Goal: Communication & Community: Participate in discussion

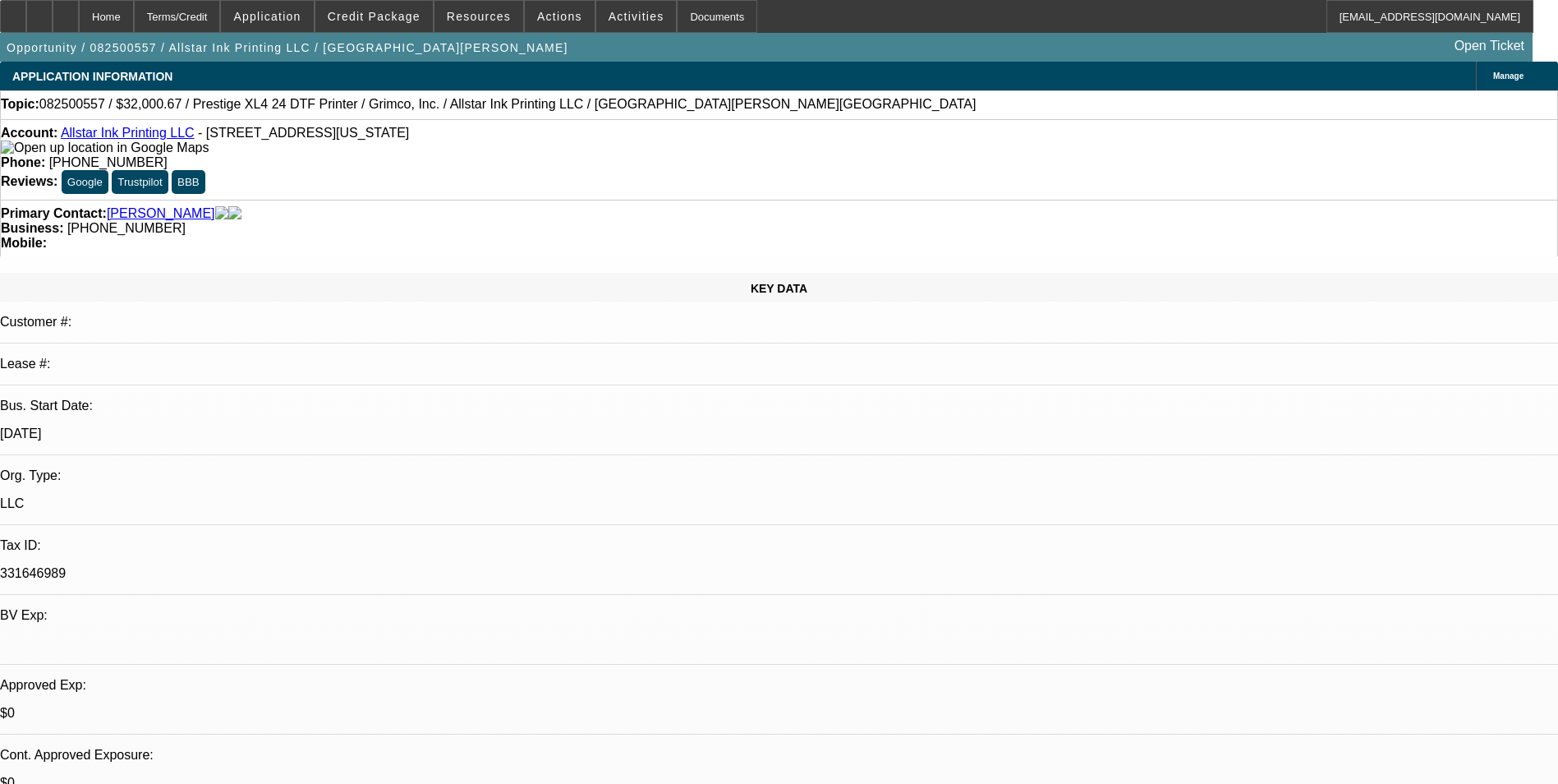
select select "0"
select select "0.1"
select select "0"
select select "2"
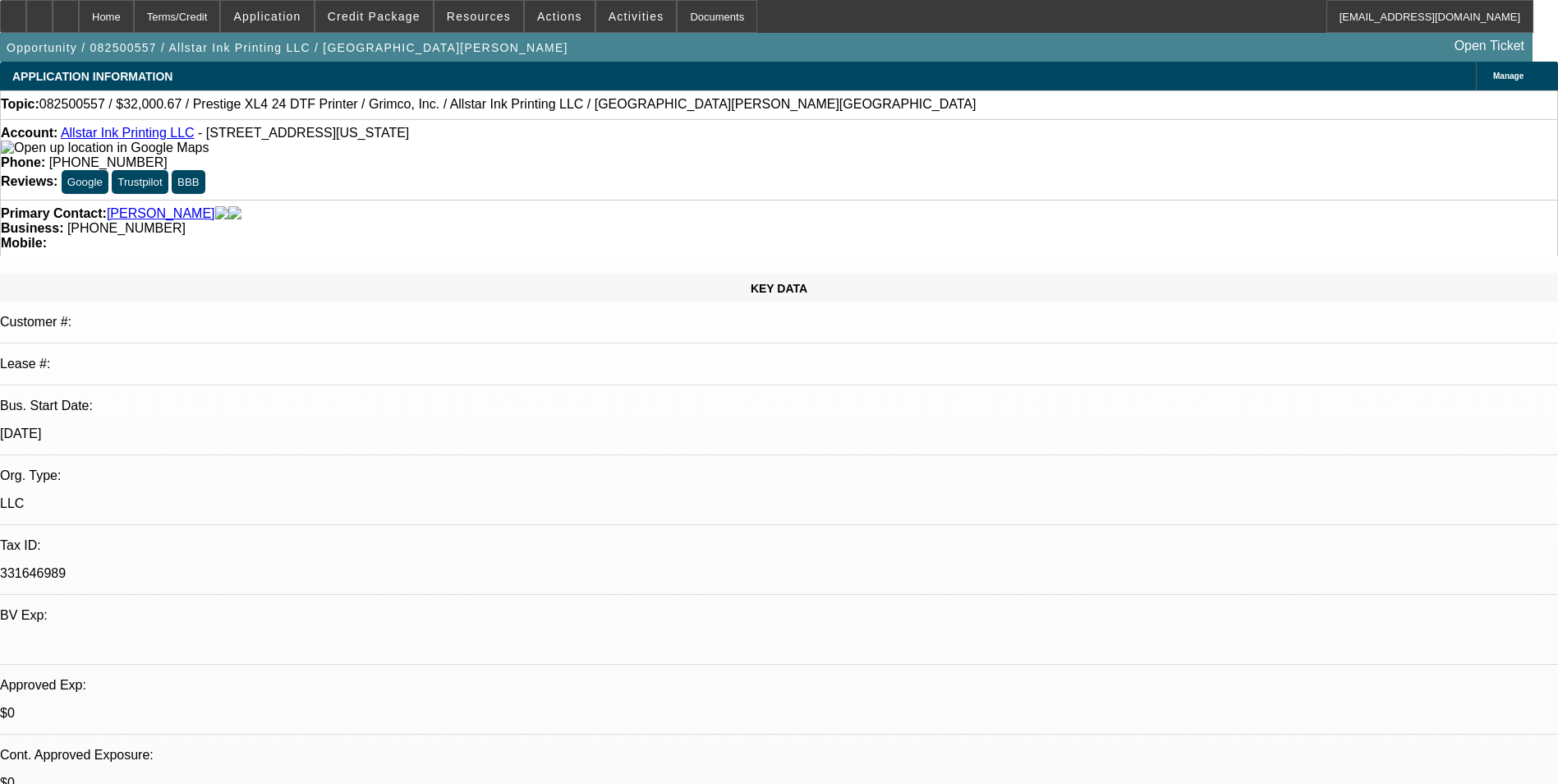
select select "0.1"
select select "1"
select select "4"
select select "1"
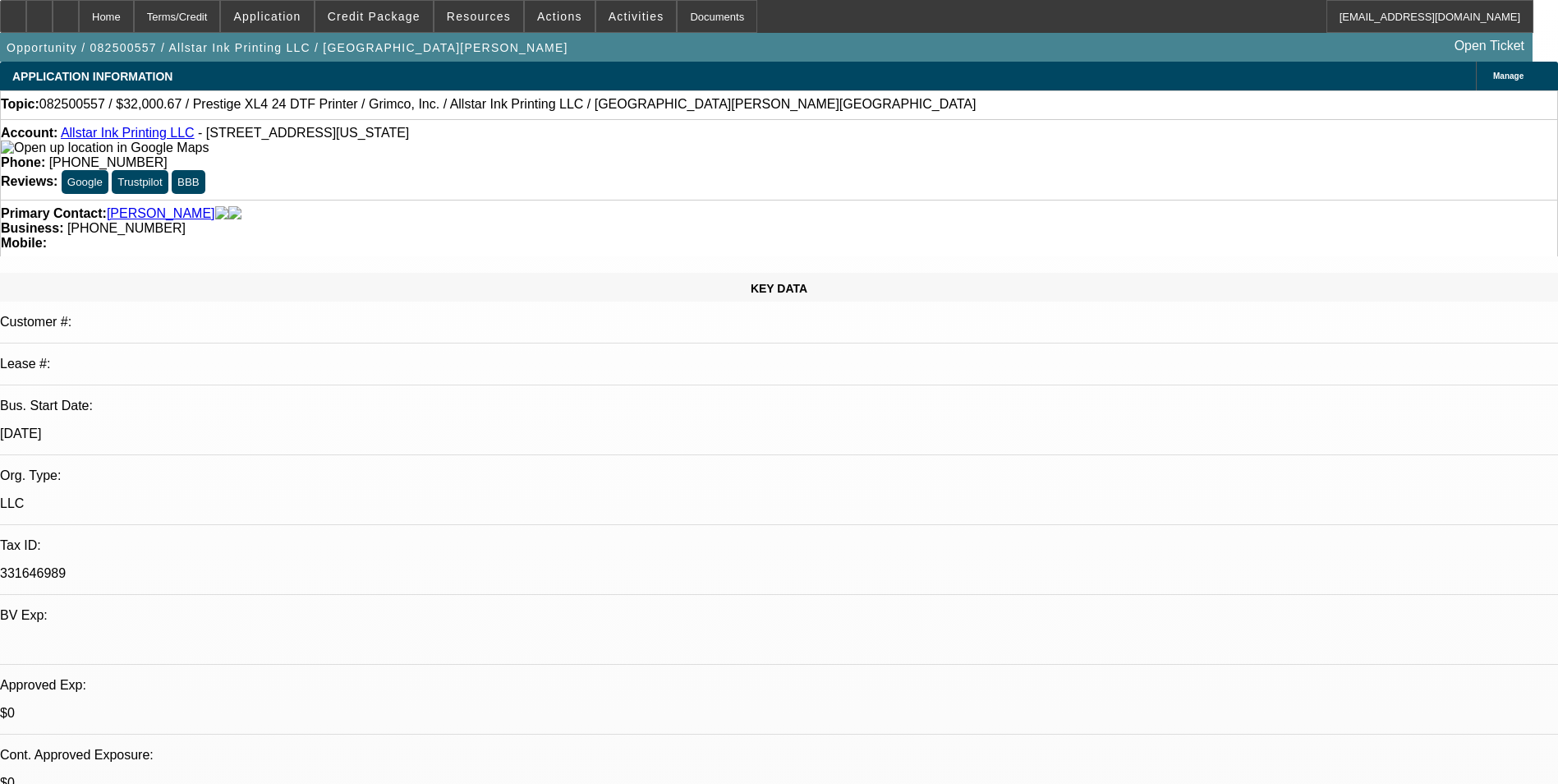
select select "2"
select select "4"
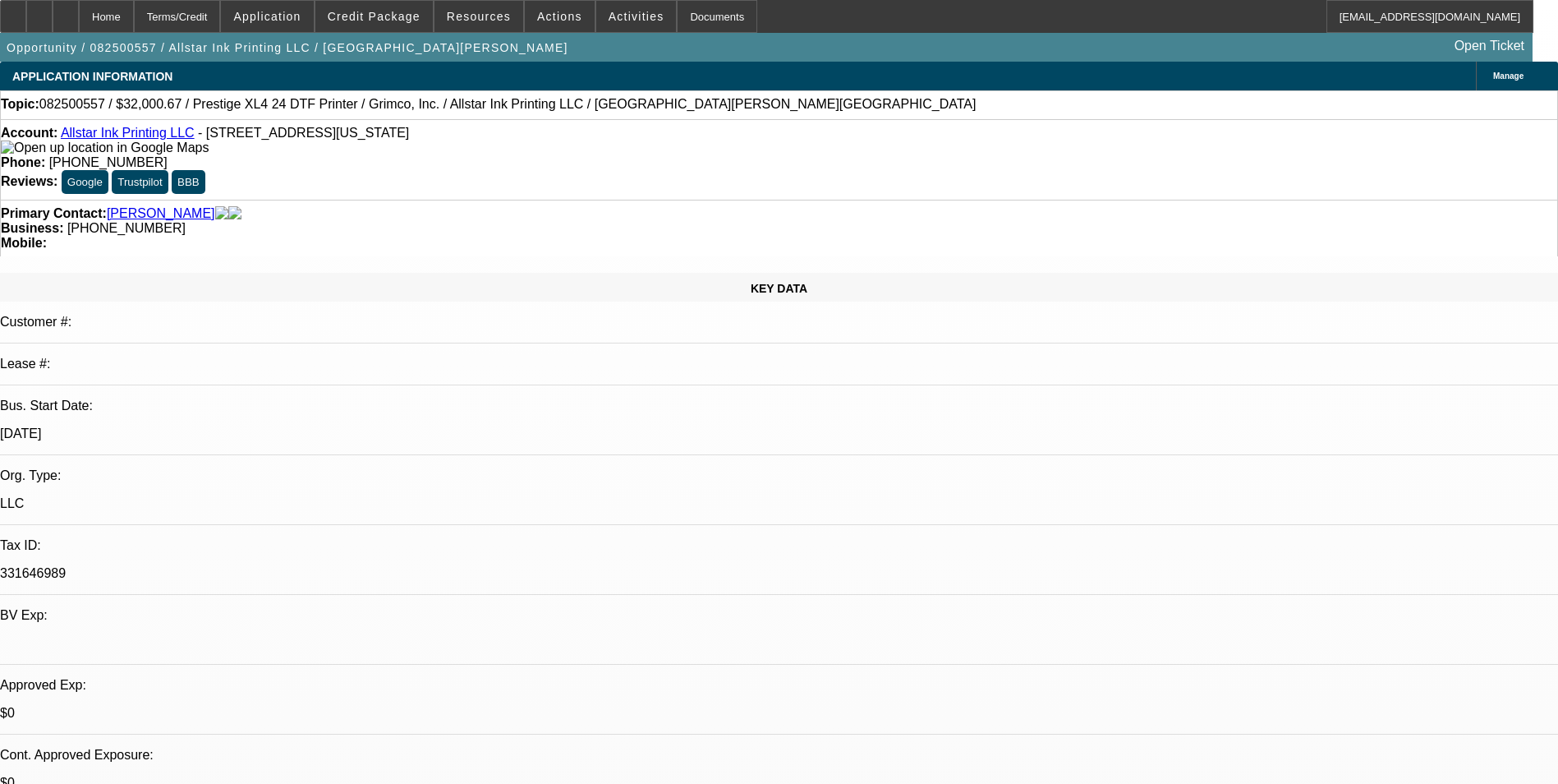
scroll to position [0, 0]
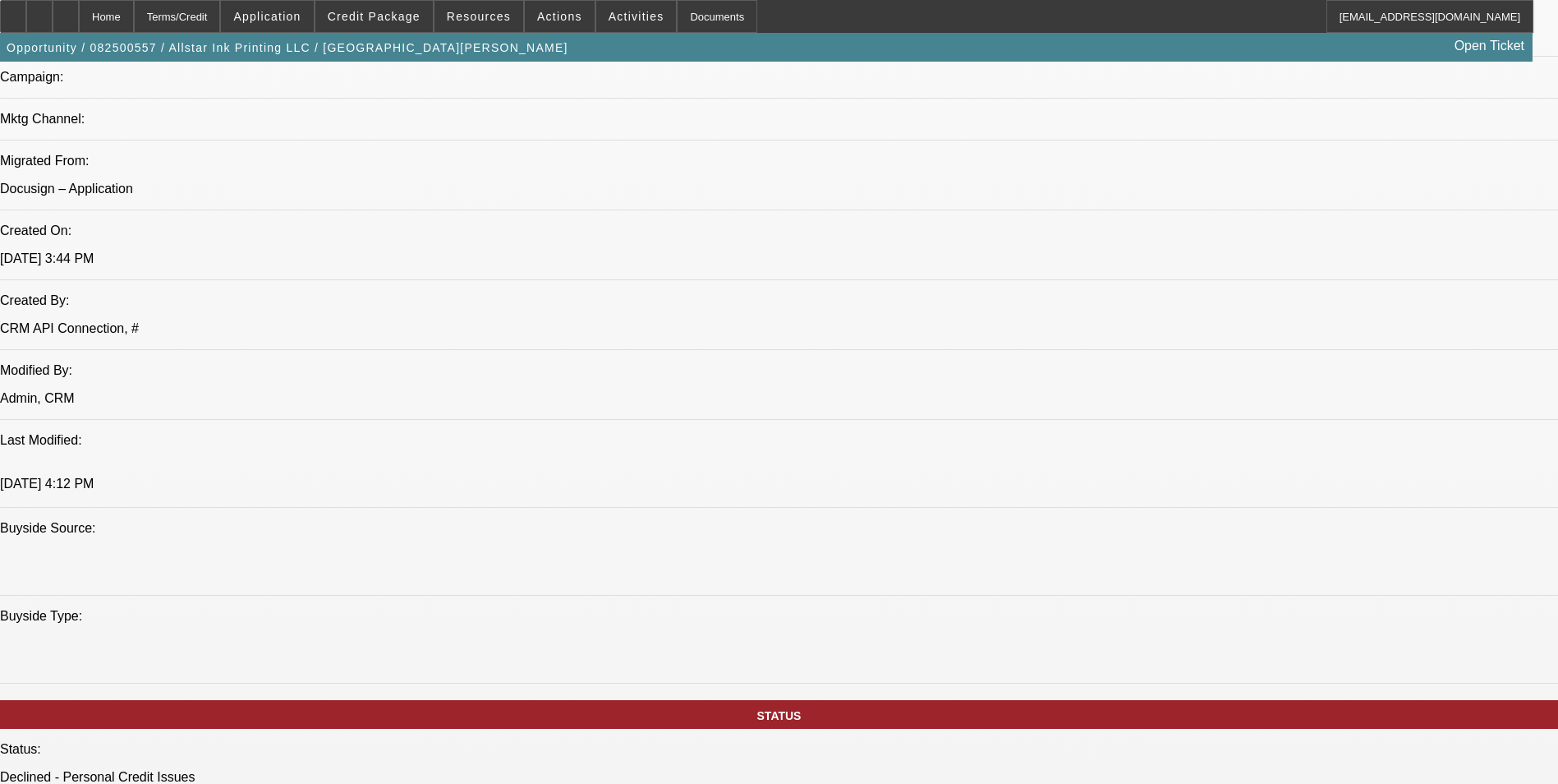
scroll to position [1232, 0]
